Goal: Check status

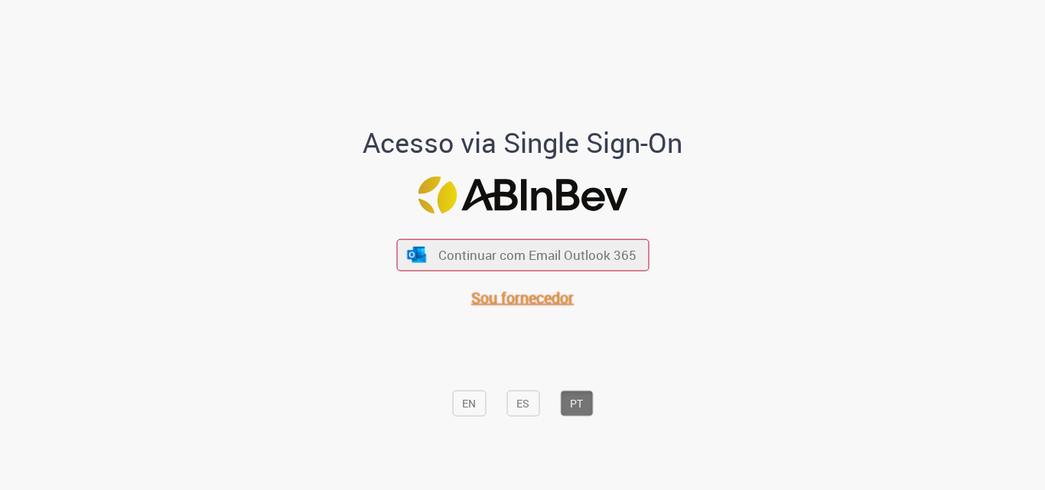
click at [498, 303] on span "Sou fornecedor" at bounding box center [522, 297] width 102 height 21
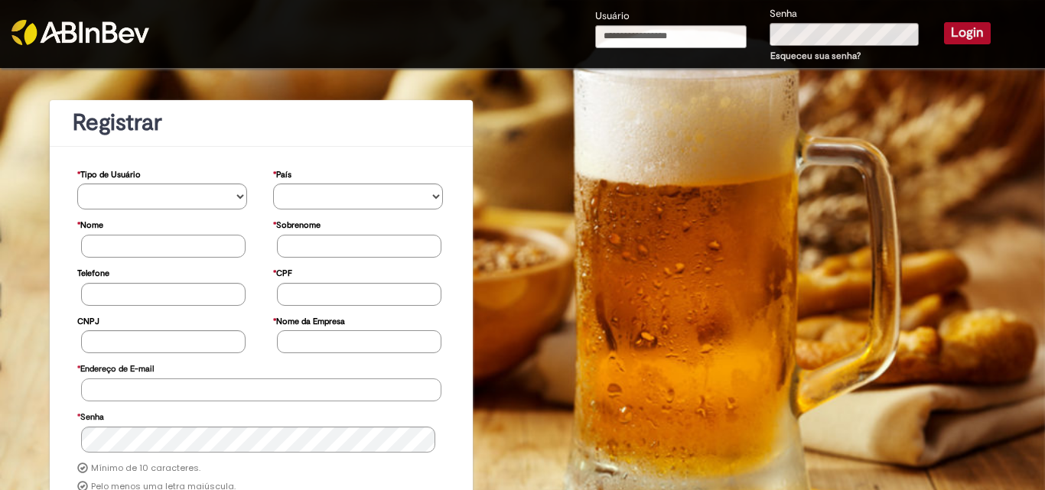
type input "**********"
click at [944, 34] on button "Login" at bounding box center [967, 32] width 47 height 21
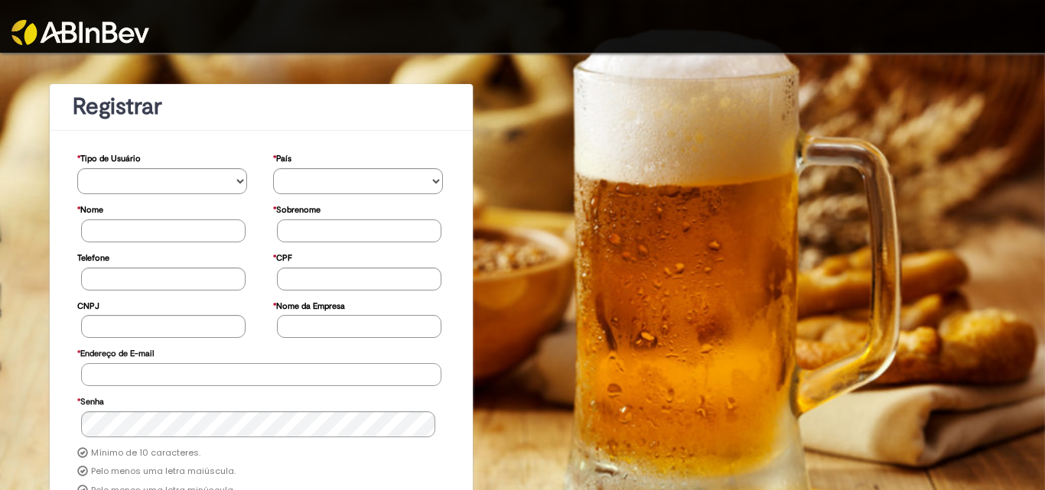
type input "**********"
click at [93, 31] on img at bounding box center [80, 32] width 138 height 25
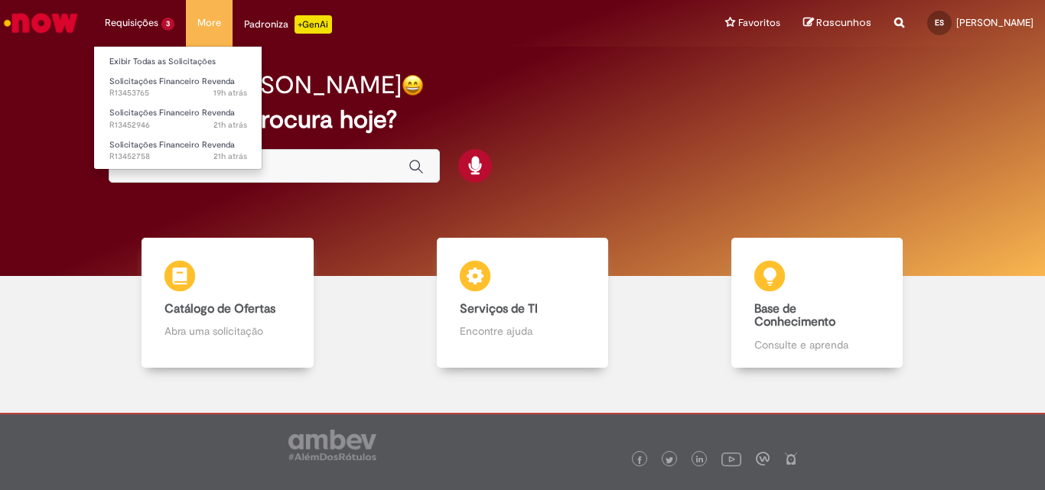
click at [145, 25] on li "Requisições 3 Exibir Todas as Solicitações Solicitações Financeiro Revenda 19h …" at bounding box center [139, 23] width 93 height 46
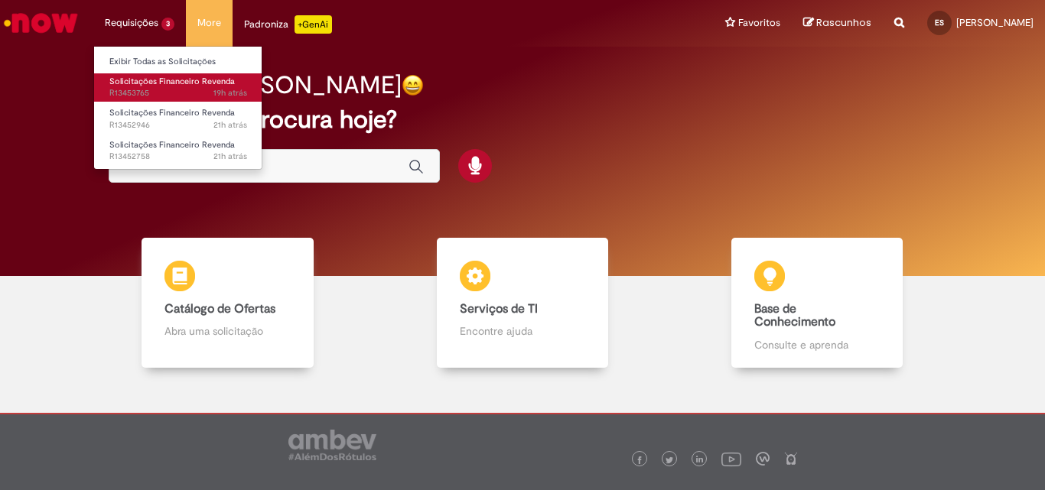
click at [163, 86] on span "Solicitações Financeiro Revenda" at bounding box center [171, 81] width 125 height 11
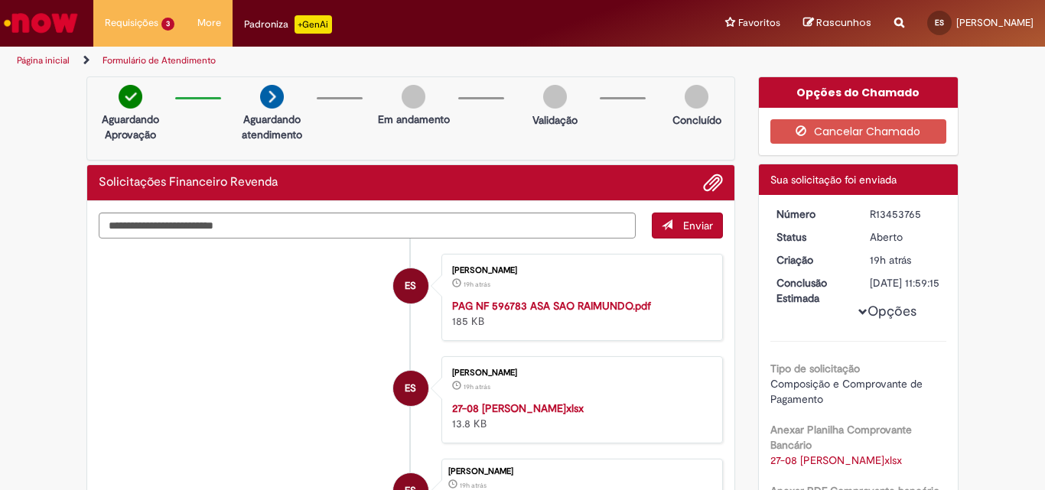
drag, startPoint x: 870, startPoint y: 214, endPoint x: 920, endPoint y: 213, distance: 50.5
click at [920, 213] on dd "R13453765" at bounding box center [905, 213] width 94 height 15
copy div "R13453765"
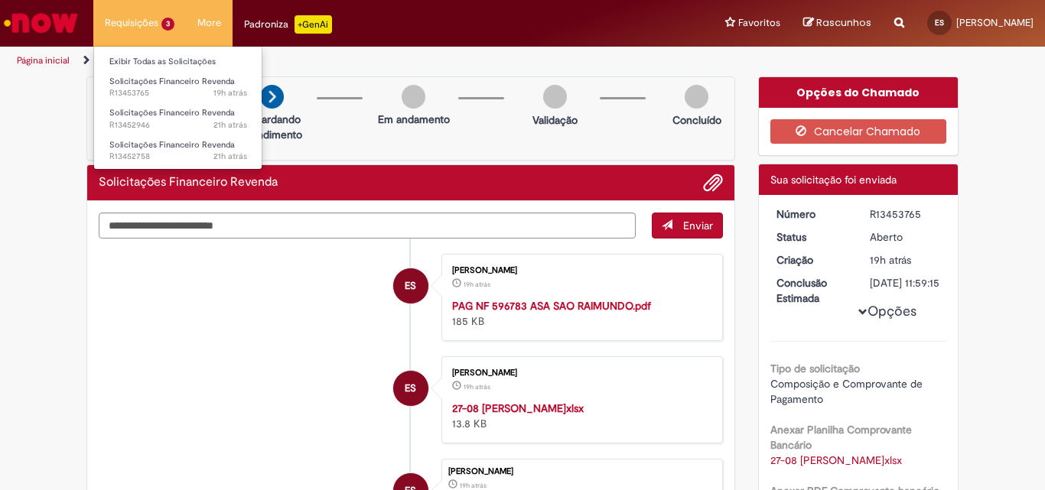
click at [157, 24] on li "Requisições 3 Exibir Todas as Solicitações Solicitações Financeiro Revenda 19h …" at bounding box center [139, 23] width 93 height 46
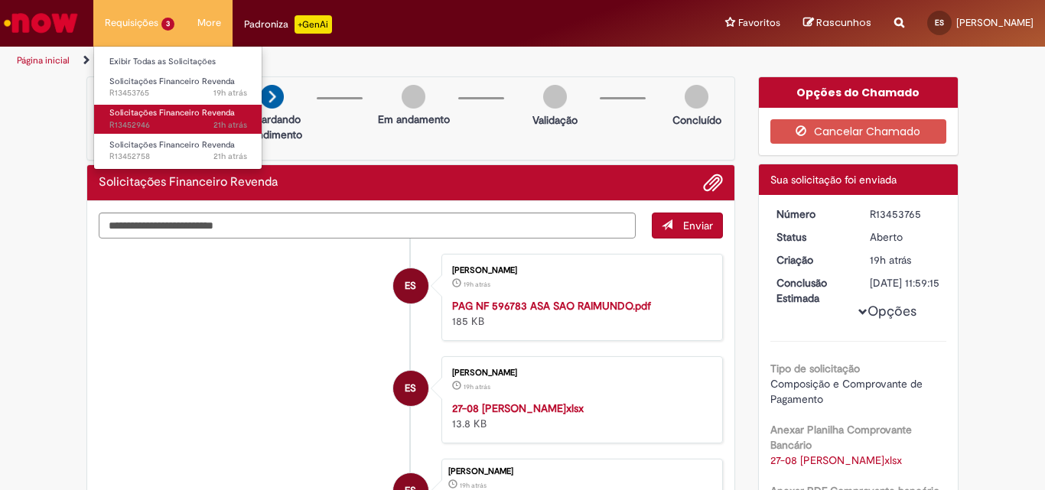
click at [178, 124] on span "21h atrás 21 horas atrás R13452946" at bounding box center [178, 125] width 138 height 12
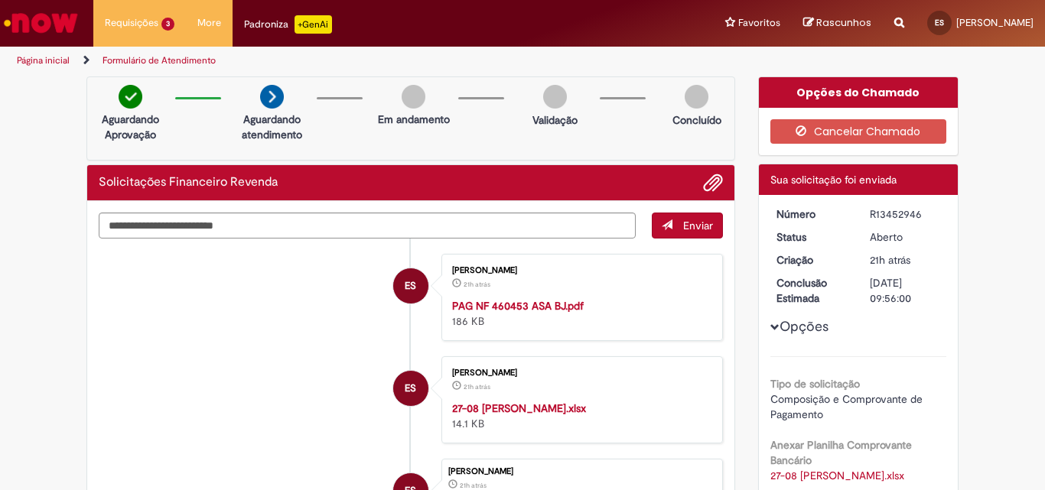
drag, startPoint x: 863, startPoint y: 216, endPoint x: 914, endPoint y: 213, distance: 50.5
click at [914, 213] on dd "R13452946" at bounding box center [905, 213] width 94 height 15
copy div "R13452946"
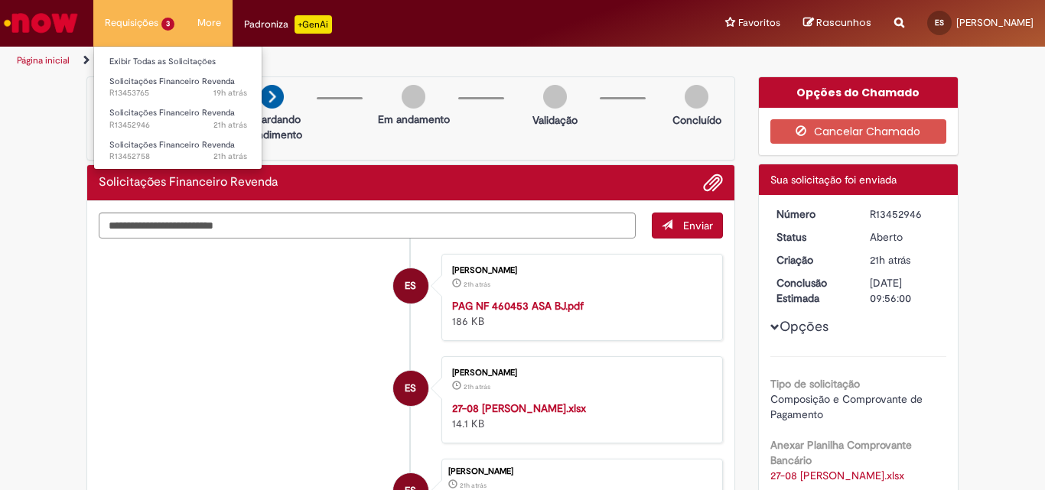
click at [96, 22] on li "Requisições 3 Exibir Todas as Solicitações Solicitações Financeiro Revenda 19h …" at bounding box center [139, 23] width 93 height 46
click at [115, 28] on li "Requisições 3 Exibir Todas as Solicitações Solicitações Financeiro Revenda 19h …" at bounding box center [139, 23] width 93 height 46
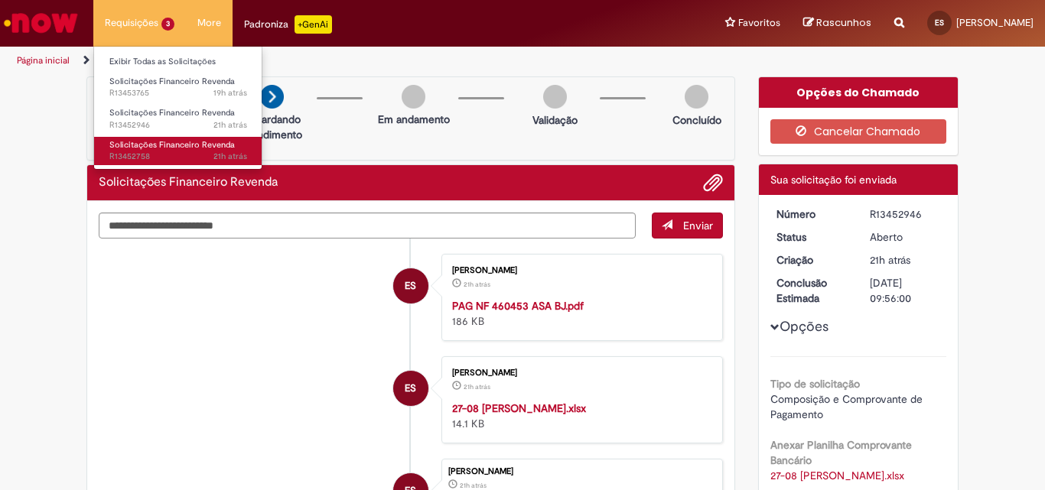
click at [170, 144] on span "Solicitações Financeiro Revenda" at bounding box center [171, 144] width 125 height 11
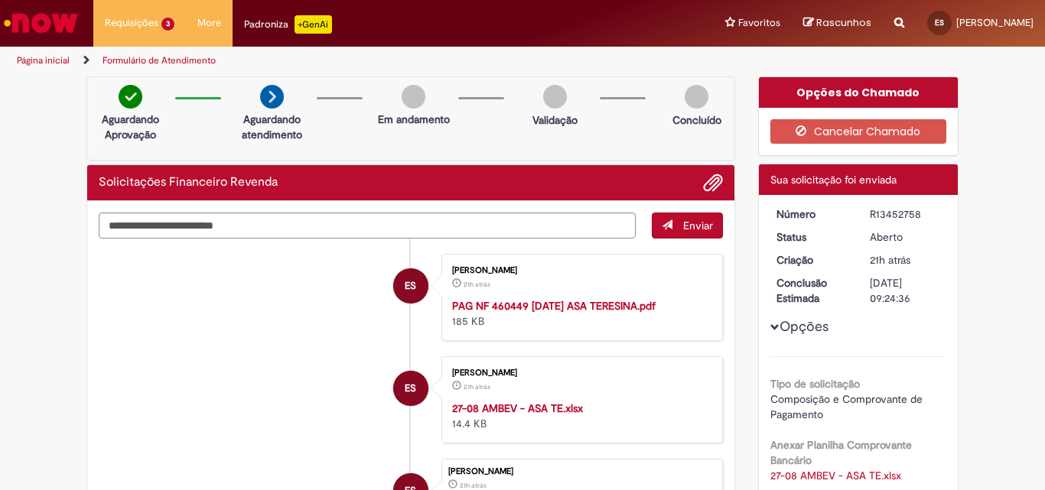
drag, startPoint x: 864, startPoint y: 217, endPoint x: 916, endPoint y: 216, distance: 52.0
click at [916, 216] on div "R13452758" at bounding box center [905, 213] width 71 height 15
copy div "R13452758"
